Goal: Information Seeking & Learning: Learn about a topic

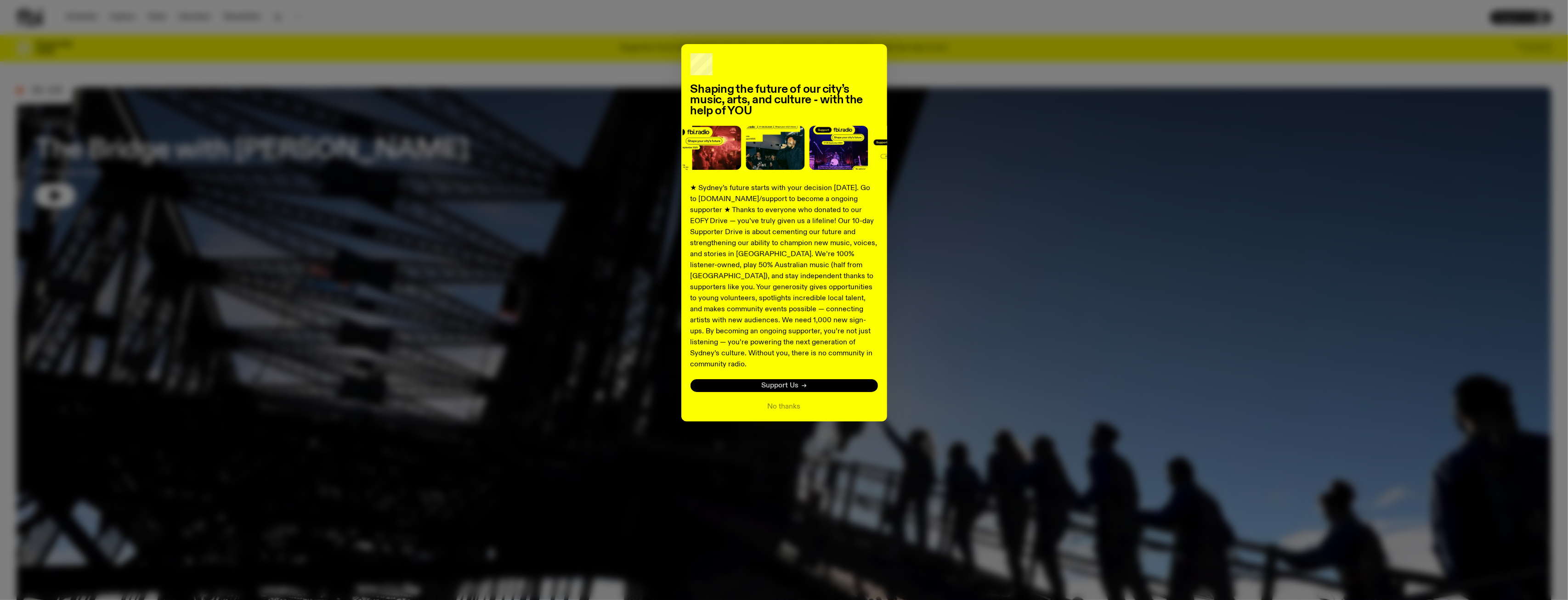
click at [775, 383] on span "Support Us" at bounding box center [780, 386] width 37 height 7
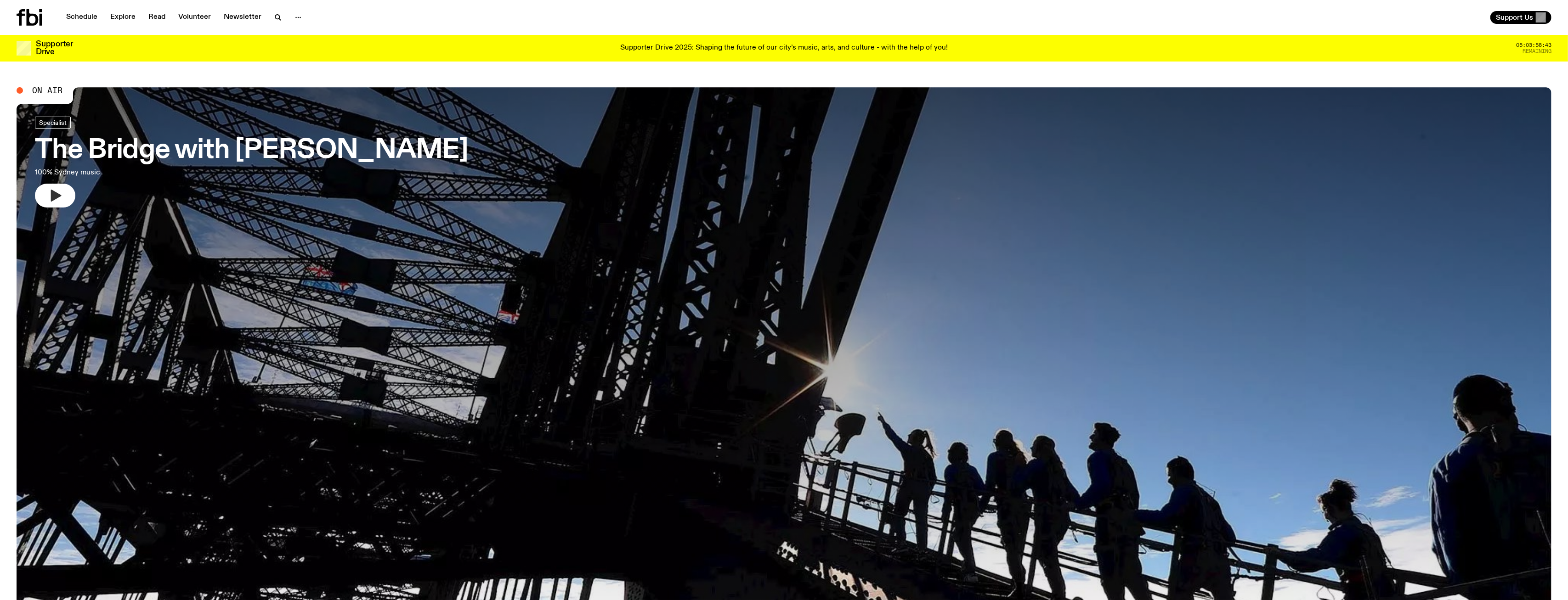
click at [57, 190] on icon "button" at bounding box center [55, 195] width 15 height 15
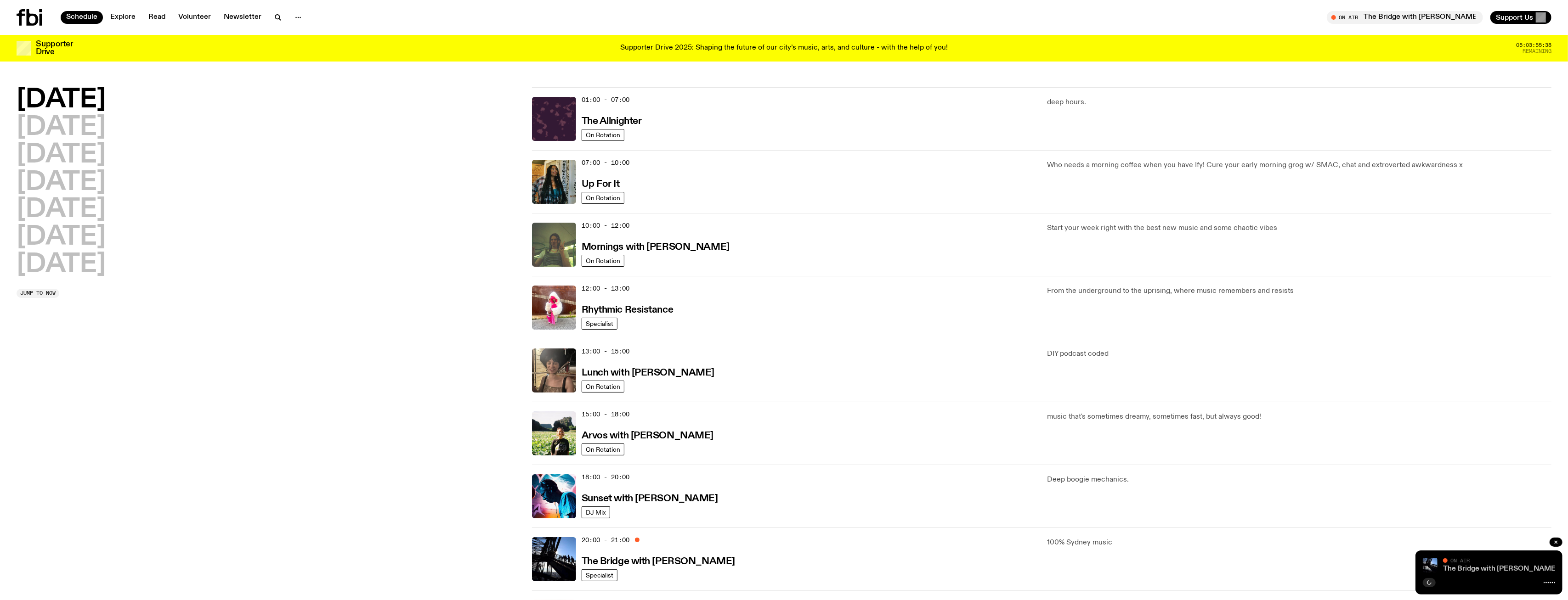
click at [1480, 567] on link "The Bridge with [PERSON_NAME]" at bounding box center [1500, 569] width 115 height 7
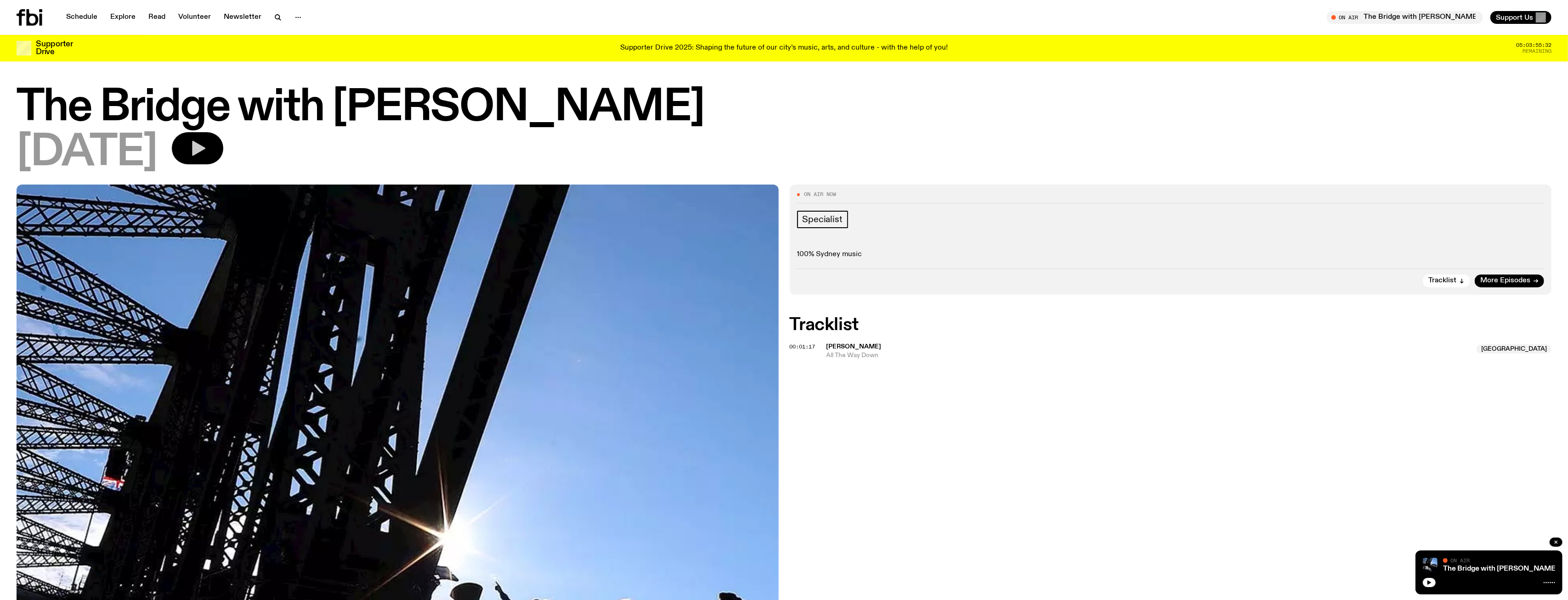
click at [207, 147] on icon "button" at bounding box center [197, 148] width 18 height 18
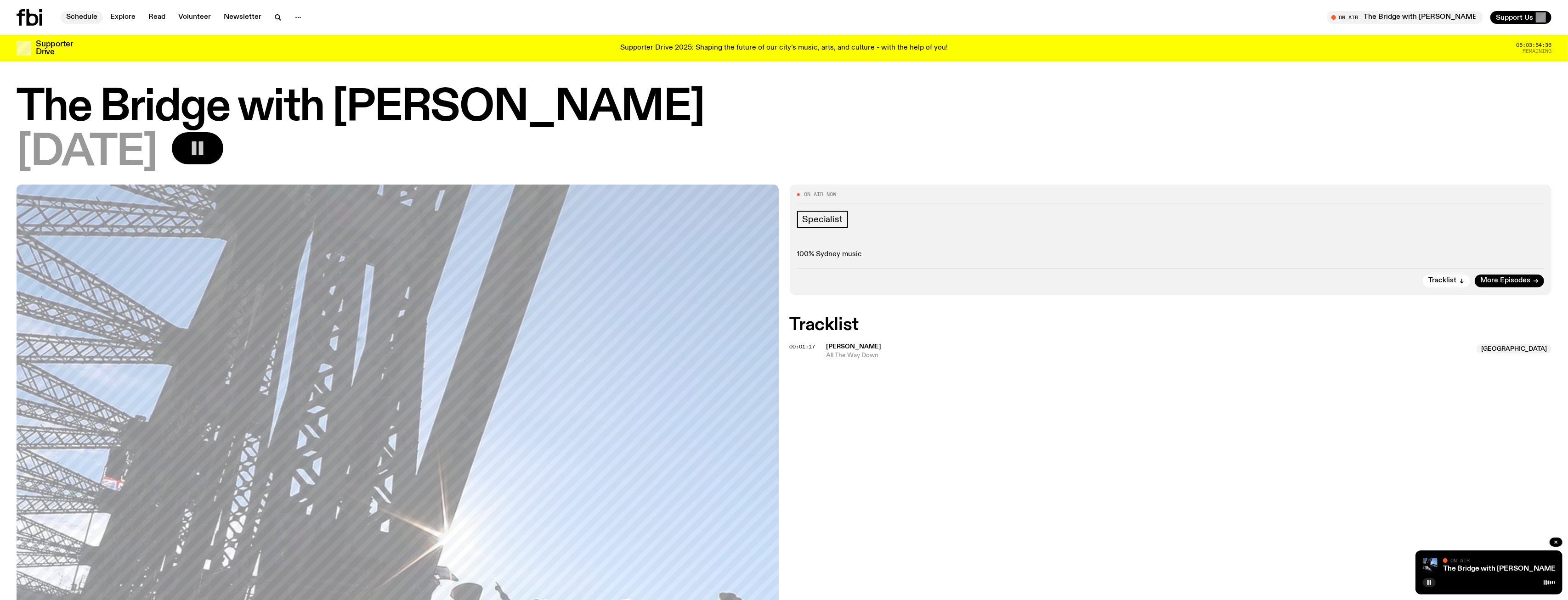
click at [88, 17] on link "Schedule" at bounding box center [82, 17] width 42 height 13
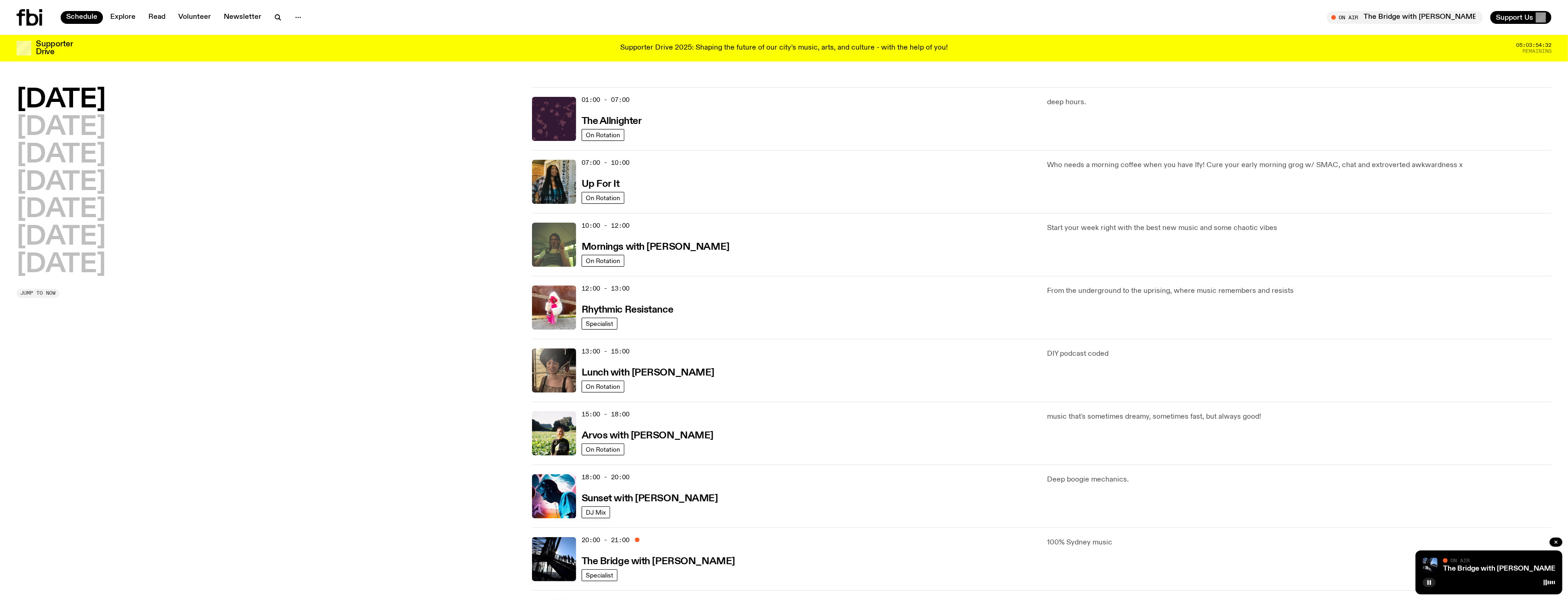
click at [39, 295] on span "Jump to now" at bounding box center [38, 293] width 35 height 5
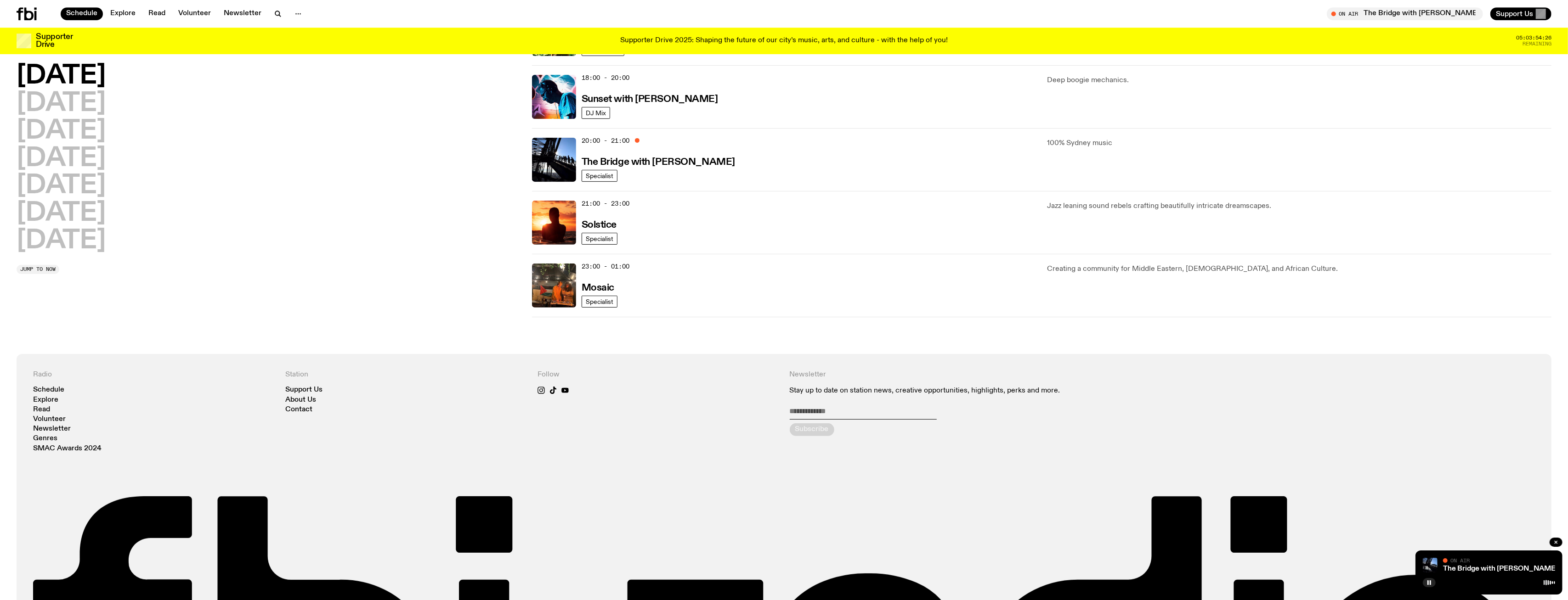
scroll to position [321, 0]
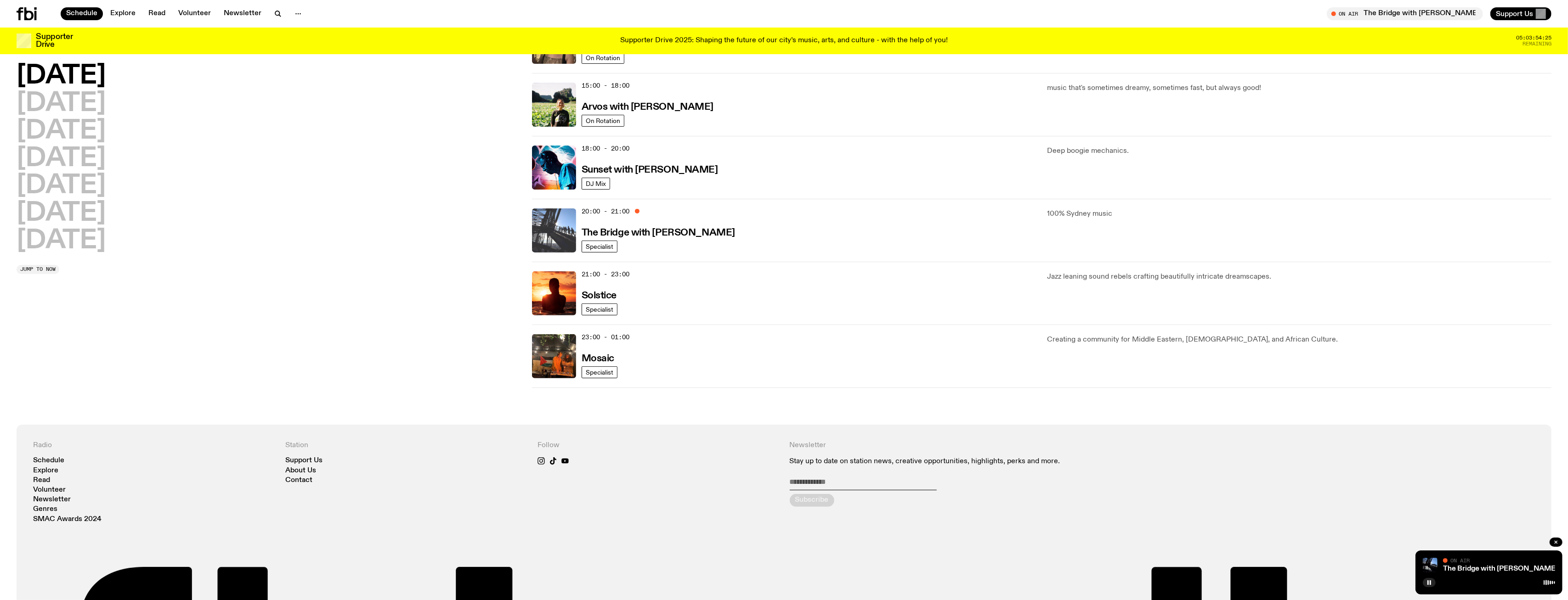
click at [544, 232] on img at bounding box center [554, 231] width 44 height 44
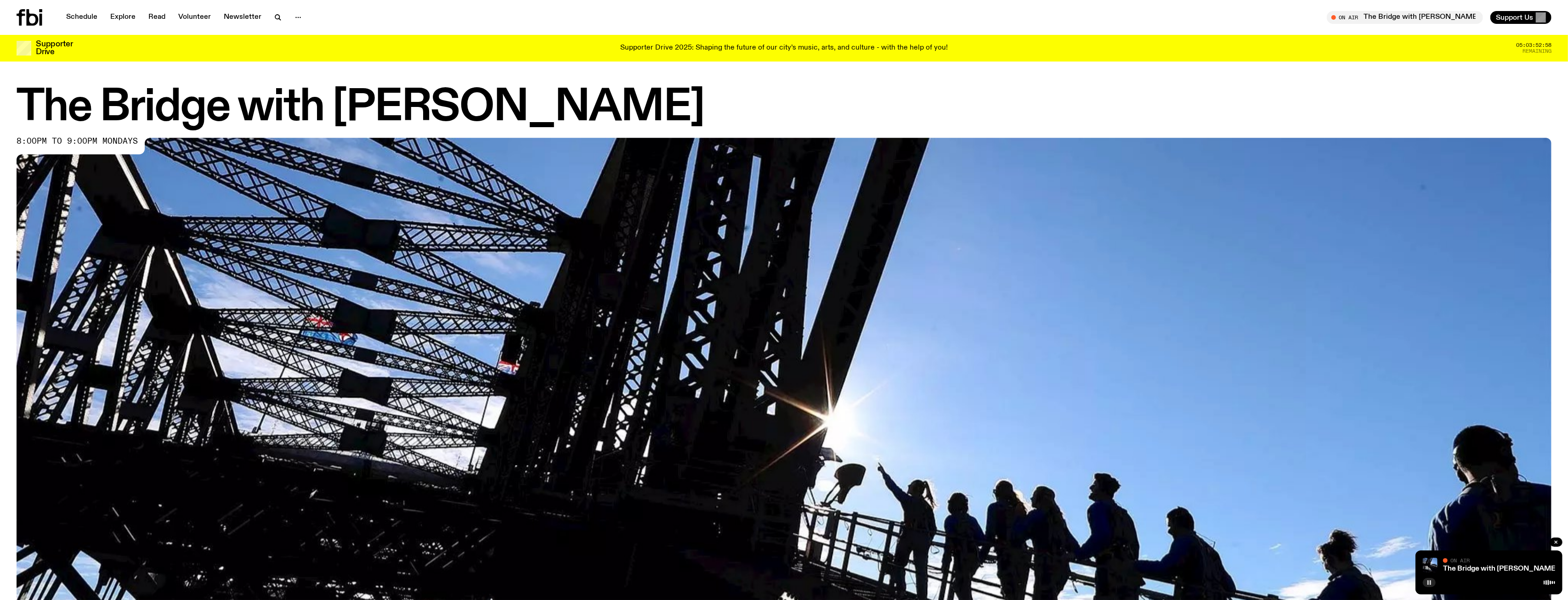
click at [1427, 583] on icon "button" at bounding box center [1429, 582] width 5 height 5
click at [1496, 577] on div at bounding box center [1488, 582] width 132 height 11
click at [443, 360] on img at bounding box center [784, 569] width 1535 height 863
click at [1427, 585] on button "button" at bounding box center [1429, 582] width 13 height 9
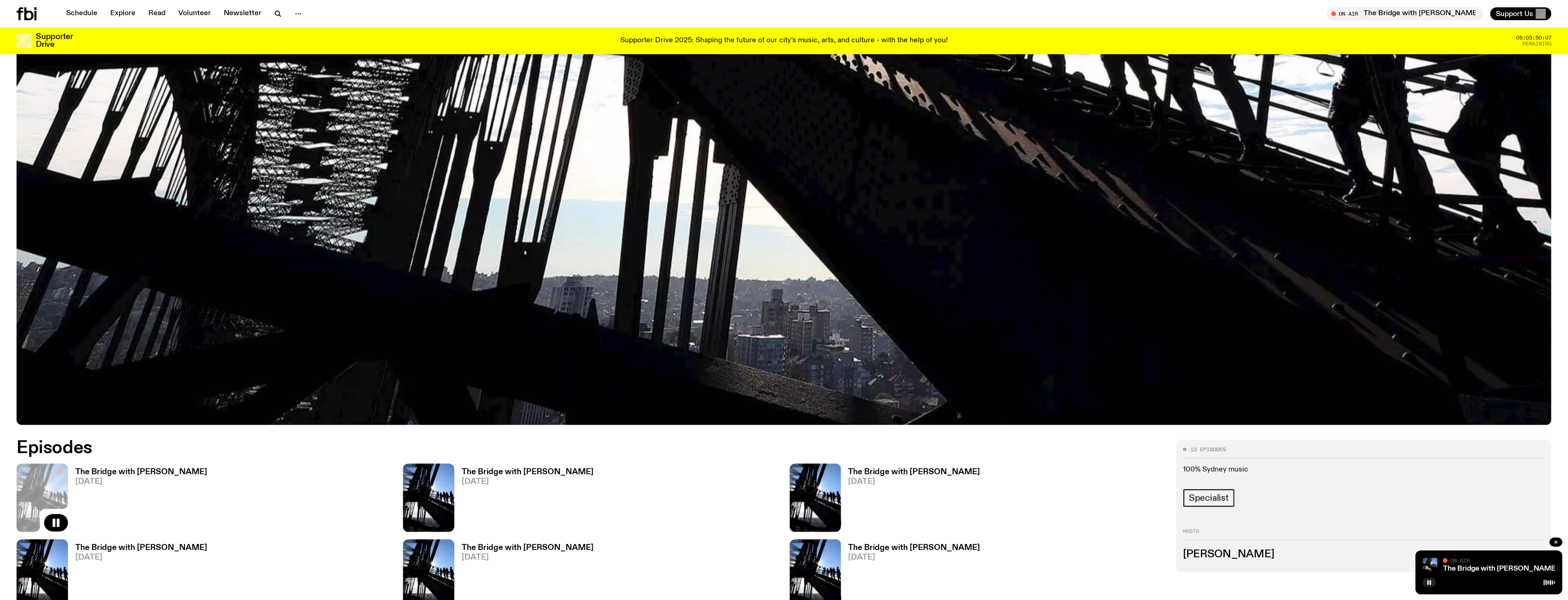
scroll to position [808, 0]
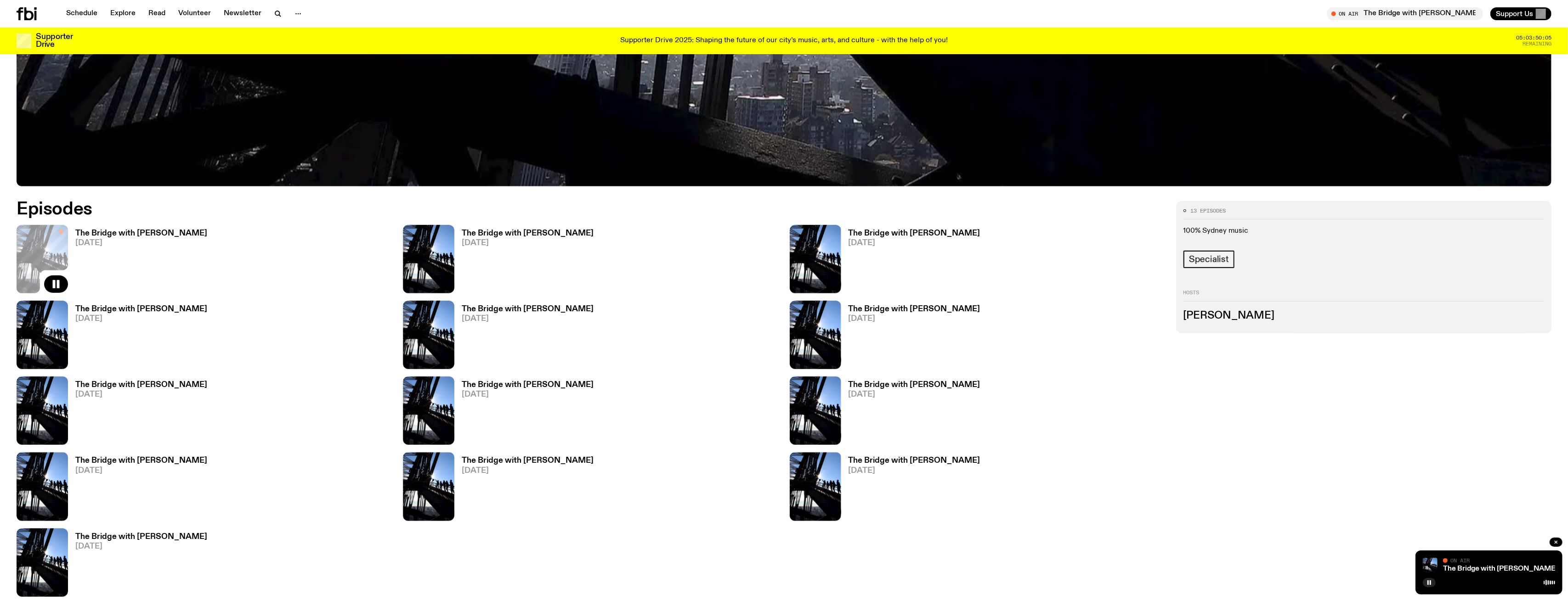
click at [115, 232] on h3 "The Bridge with [PERSON_NAME]" at bounding box center [141, 233] width 132 height 8
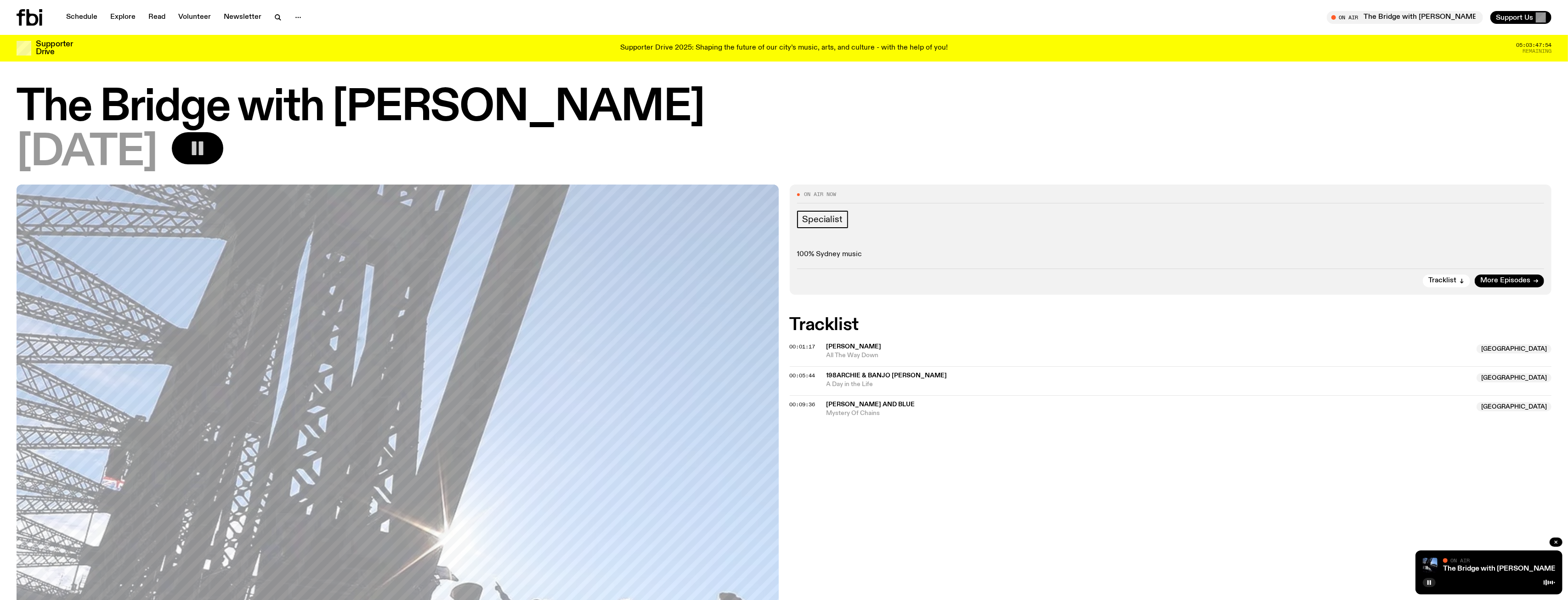
click at [207, 139] on icon "button" at bounding box center [197, 148] width 18 height 18
click at [1461, 281] on icon "button" at bounding box center [1461, 281] width 5 height 5
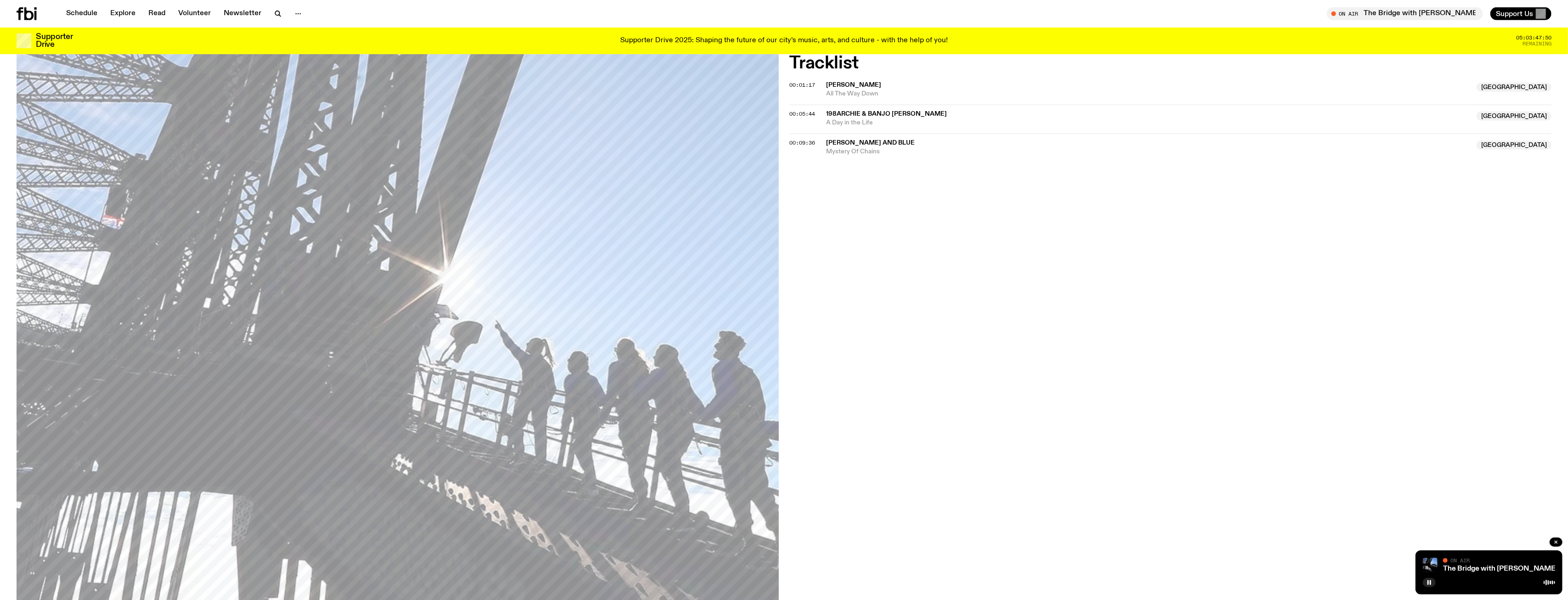
scroll to position [16, 0]
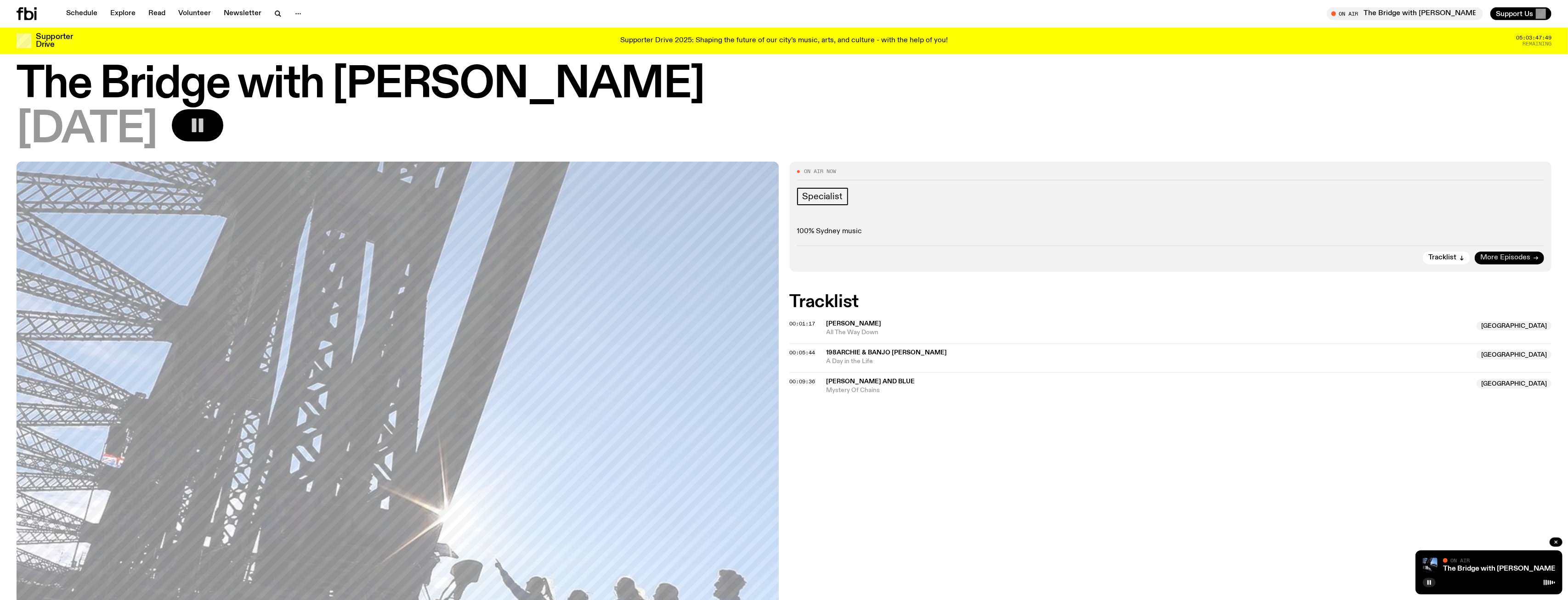
click at [1523, 257] on span "More Episodes" at bounding box center [1505, 257] width 50 height 7
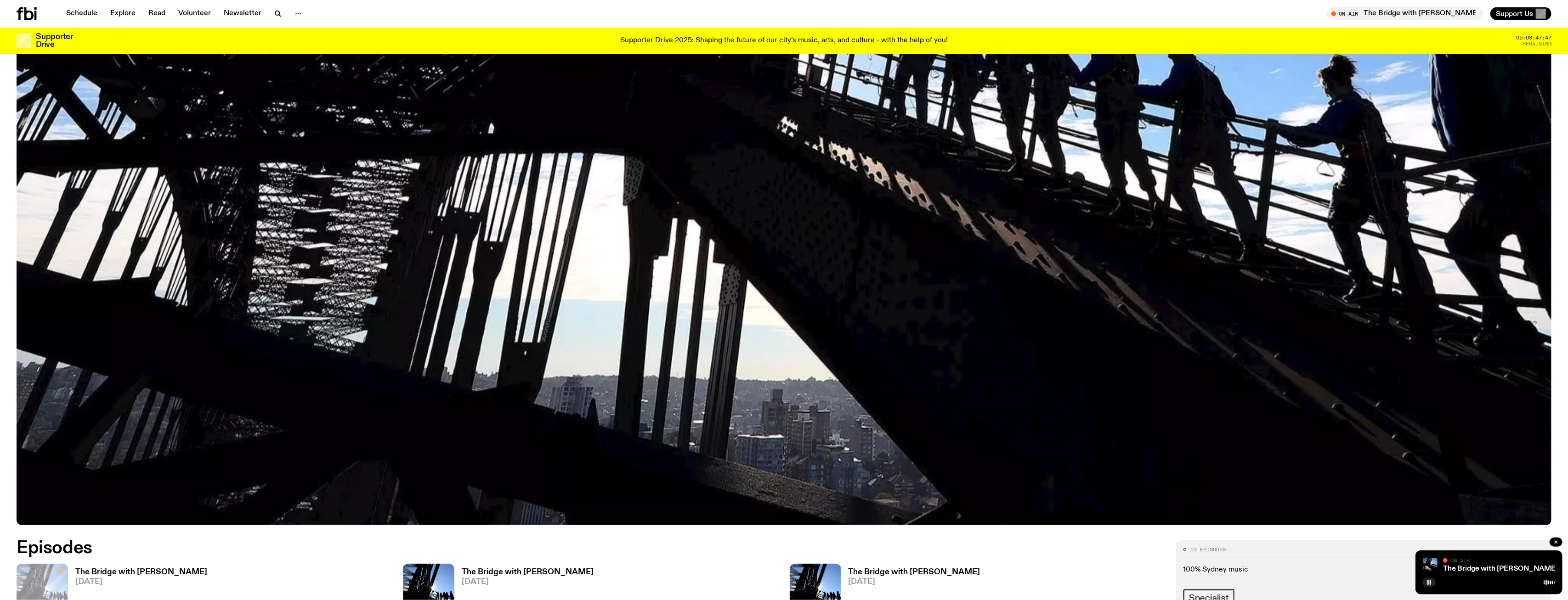
scroll to position [669, 0]
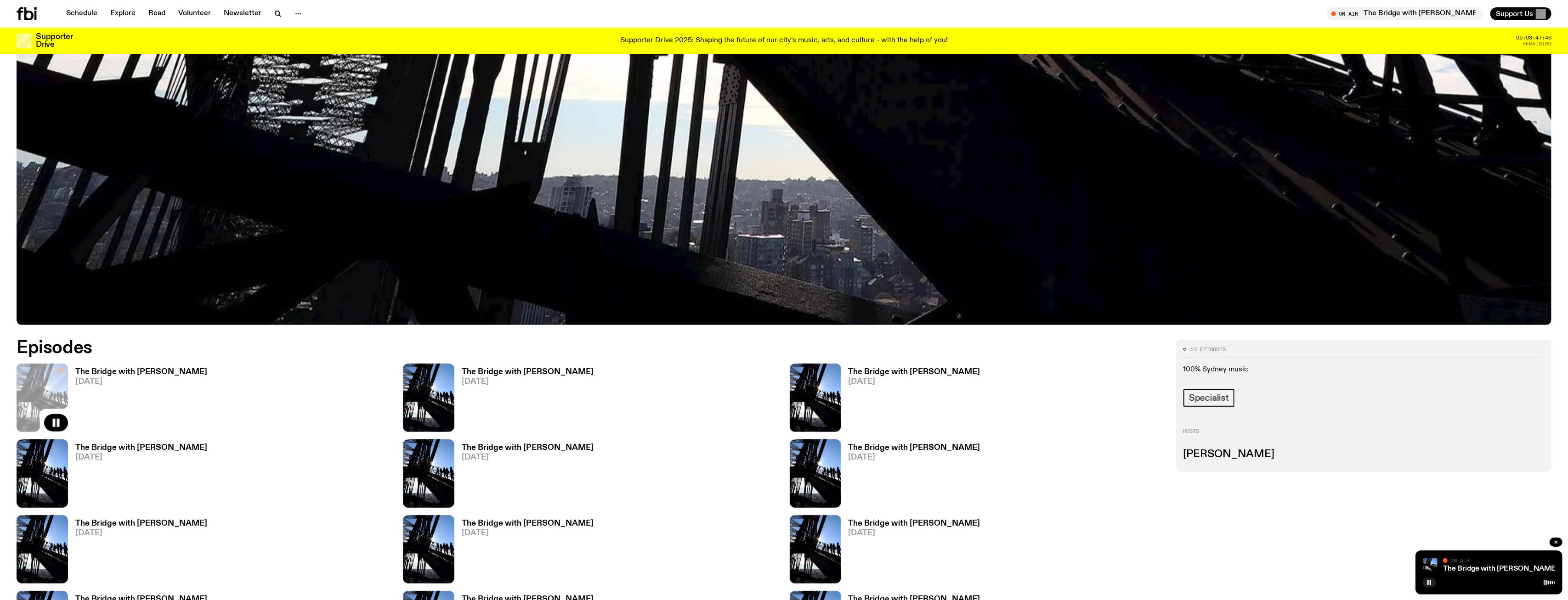
click at [106, 373] on h3 "The Bridge with [PERSON_NAME]" at bounding box center [141, 372] width 132 height 8
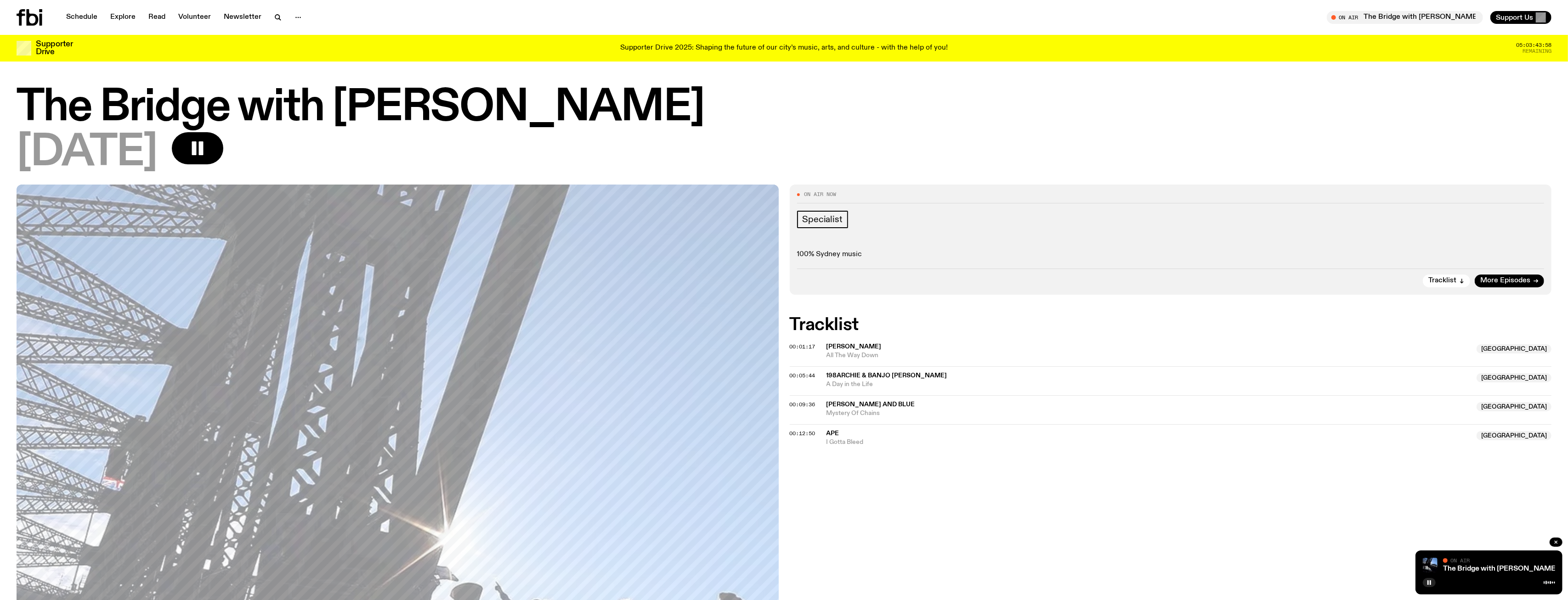
click at [949, 44] on div "Supporter Drive 2025: Shaping the future of our city’s music, arts, and culture…" at bounding box center [784, 48] width 1402 height 16
click at [1437, 282] on span "Tracklist" at bounding box center [1443, 281] width 28 height 7
click at [785, 52] on p "Supporter Drive 2025: Shaping the future of our city’s music, arts, and culture…" at bounding box center [784, 48] width 327 height 9
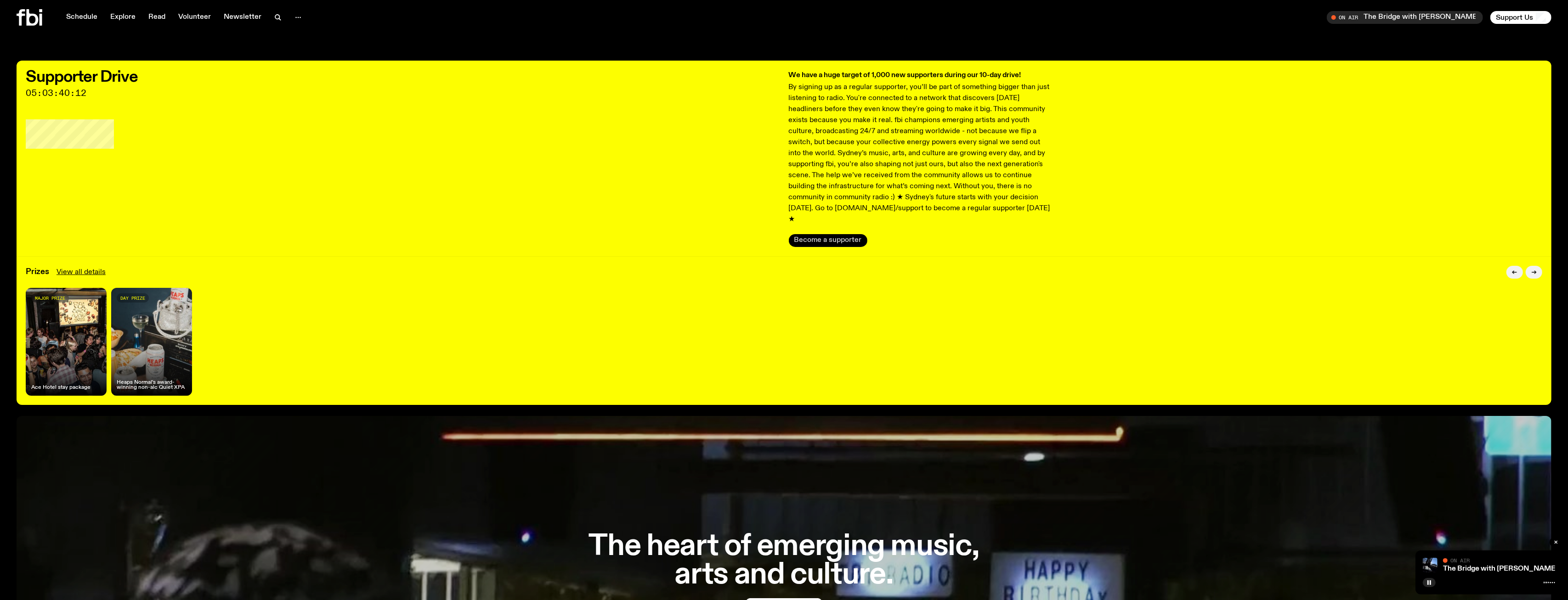
click at [825, 234] on button "Become a supporter" at bounding box center [828, 240] width 79 height 13
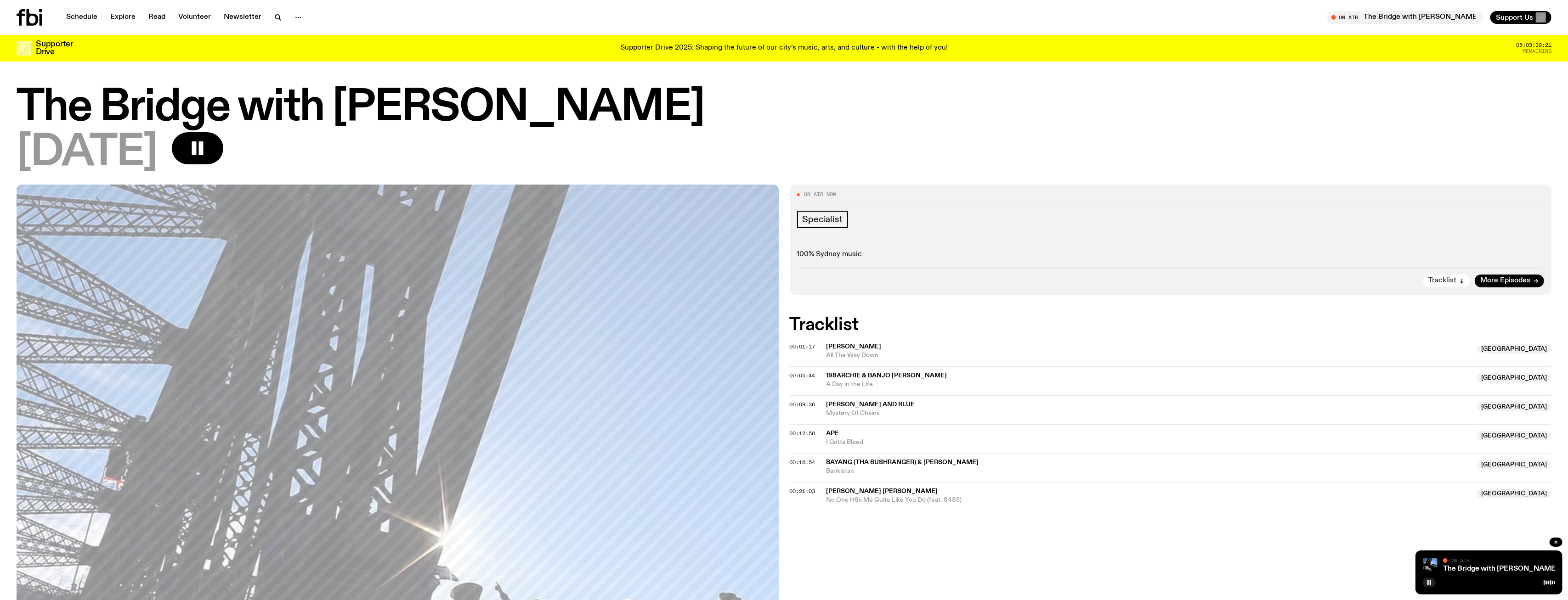
click at [1449, 276] on button "Tracklist" at bounding box center [1446, 281] width 47 height 13
click at [1425, 582] on button "button" at bounding box center [1429, 582] width 13 height 9
